Goal: Information Seeking & Learning: Learn about a topic

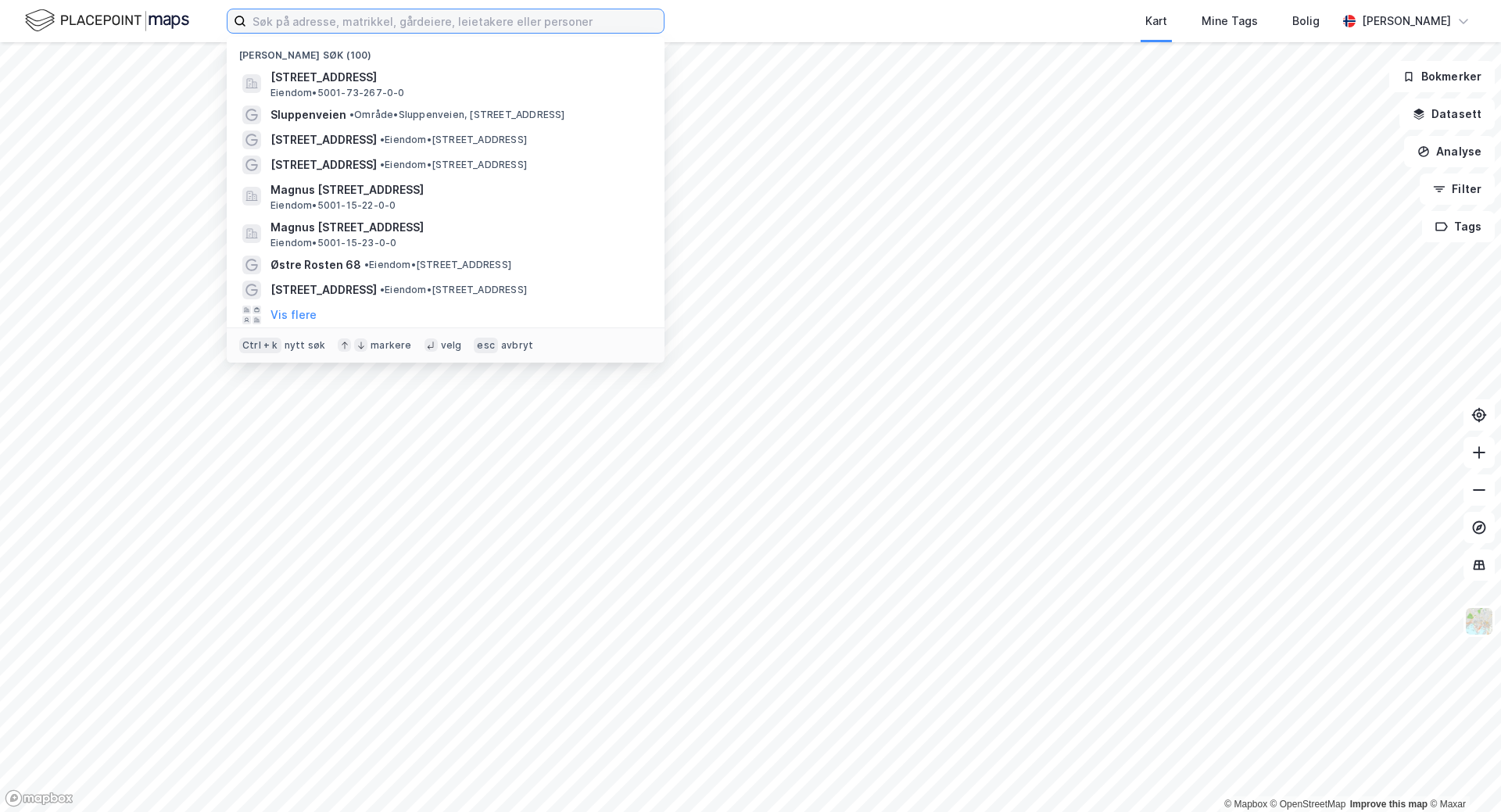
click at [496, 22] on input at bounding box center [455, 21] width 417 height 23
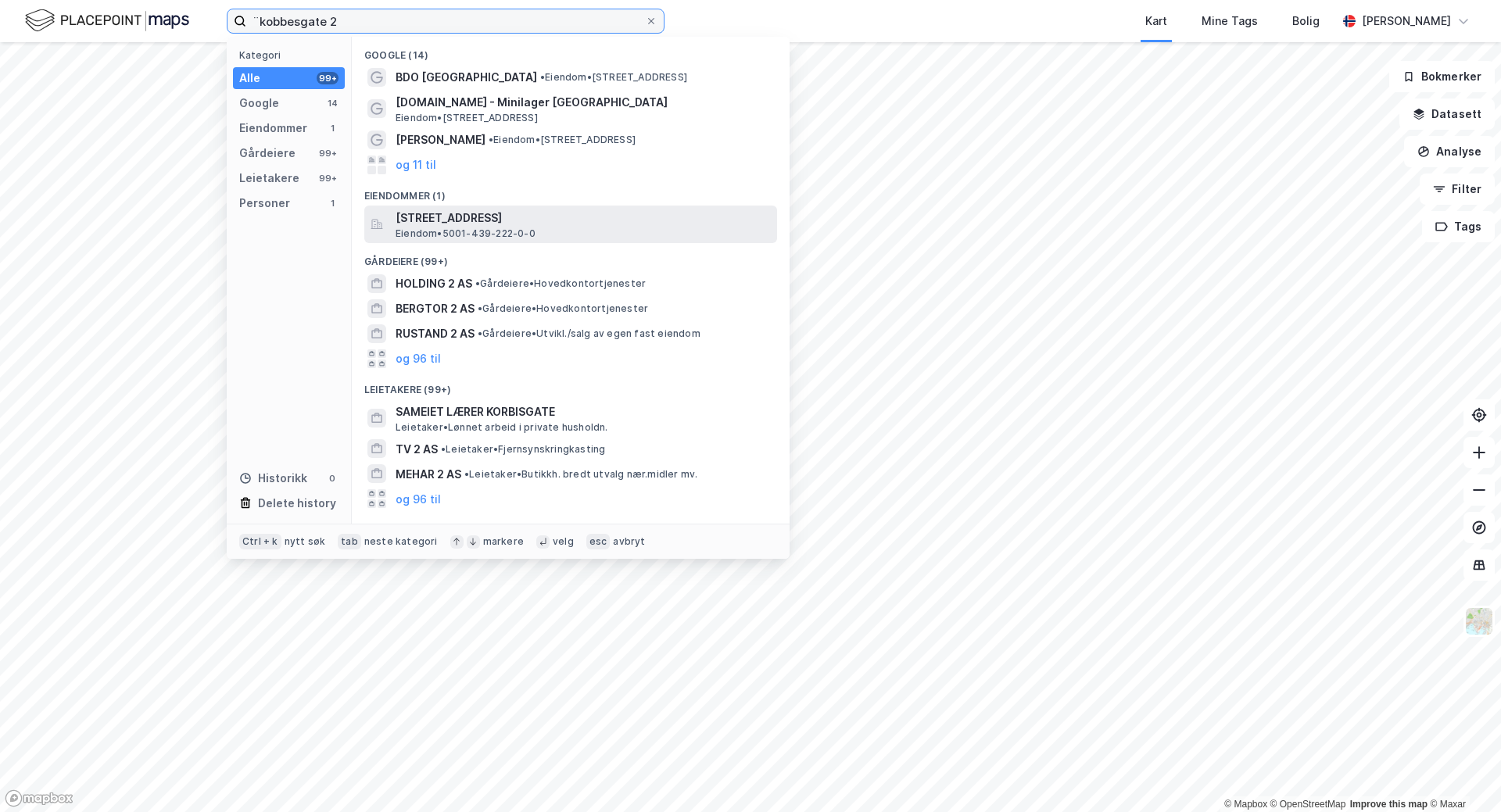
type input "¨kobbesgate 2"
click at [510, 234] on span "Eiendom • 5001-439-222-0-0" at bounding box center [466, 233] width 140 height 12
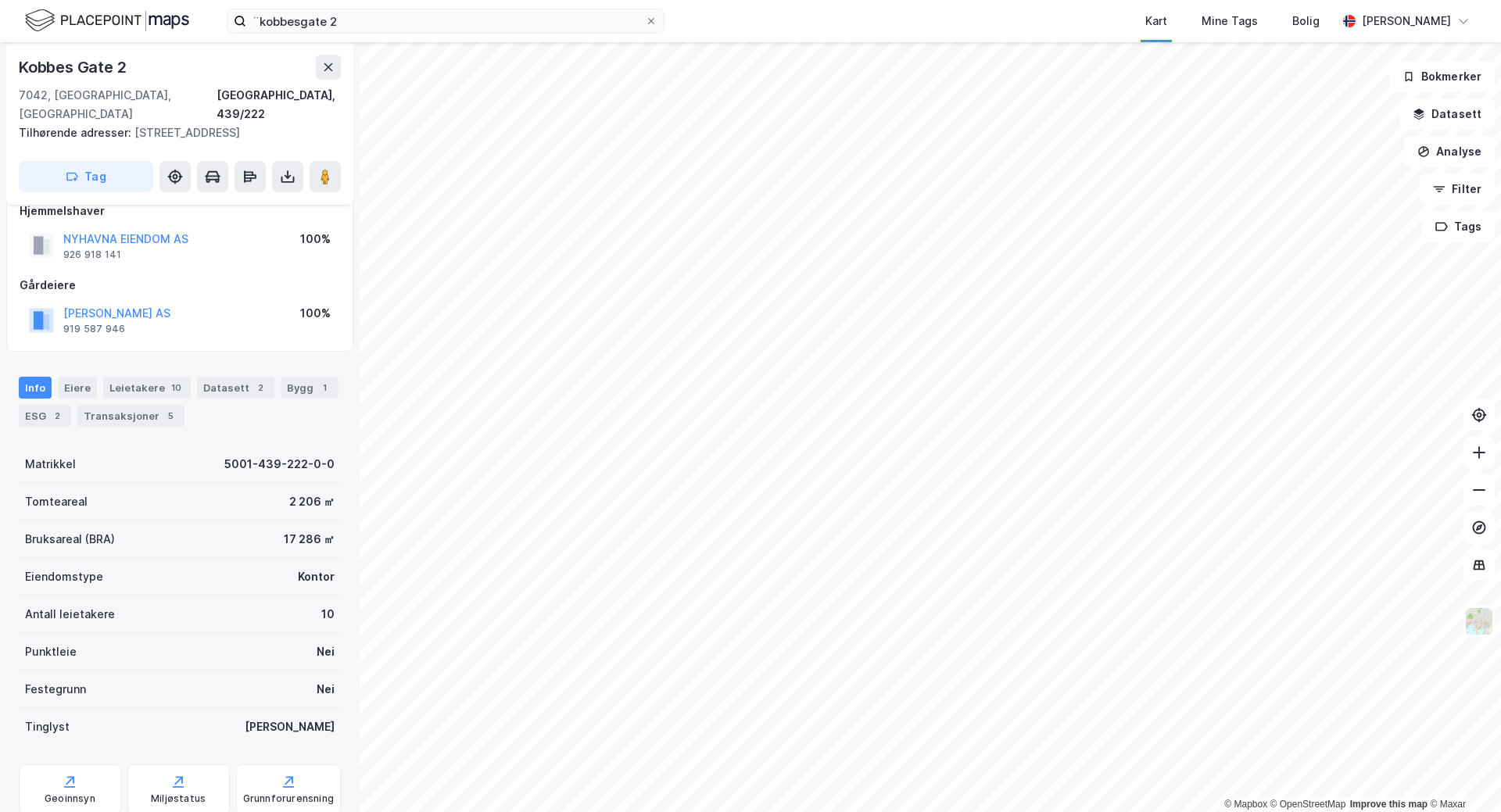
scroll to position [233, 0]
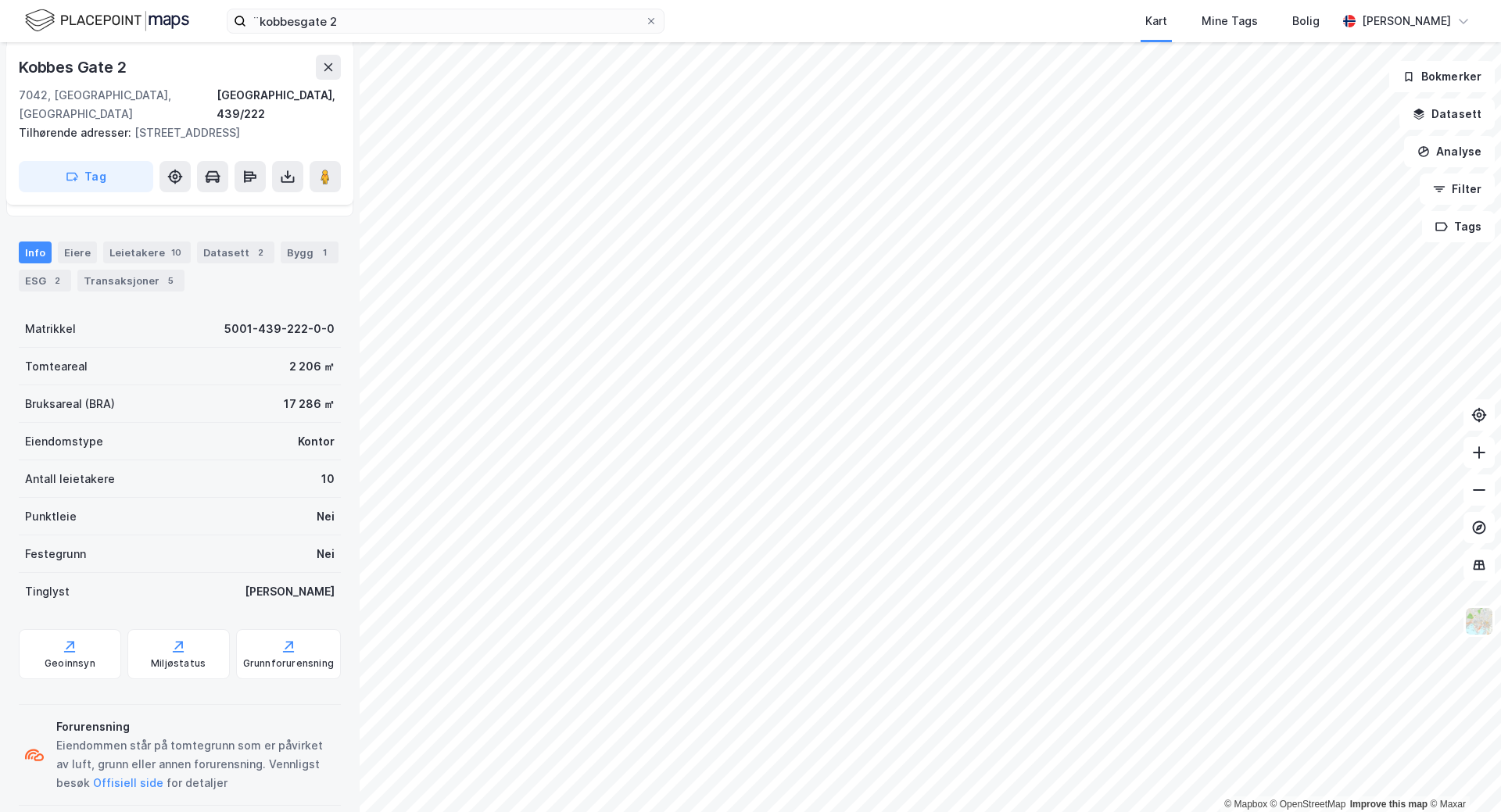
click at [141, 242] on div "Leietakere 10" at bounding box center [147, 252] width 87 height 22
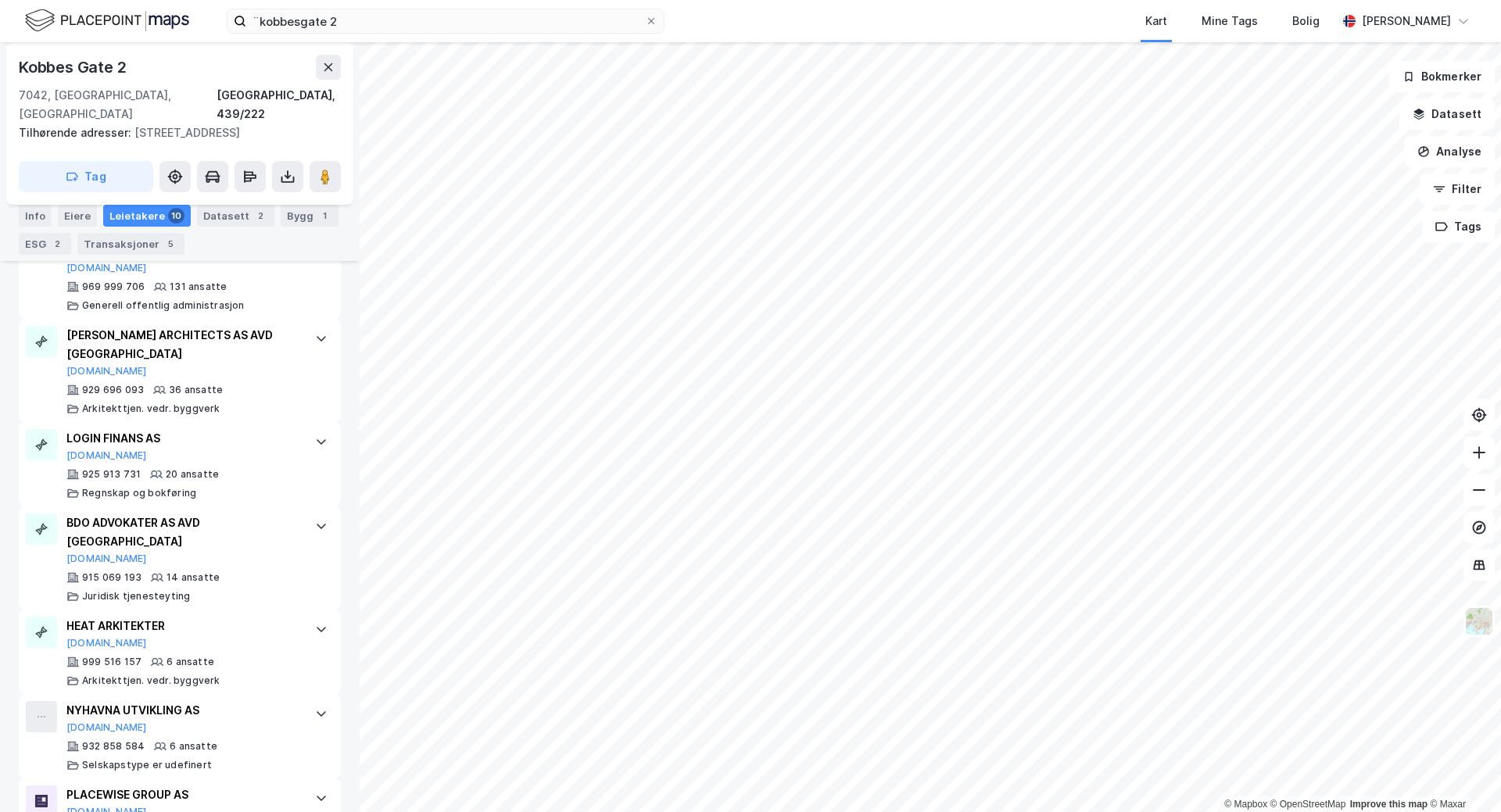
scroll to position [780, 0]
click at [282, 218] on div "Bygg 1" at bounding box center [309, 216] width 57 height 22
